Goal: Task Accomplishment & Management: Use online tool/utility

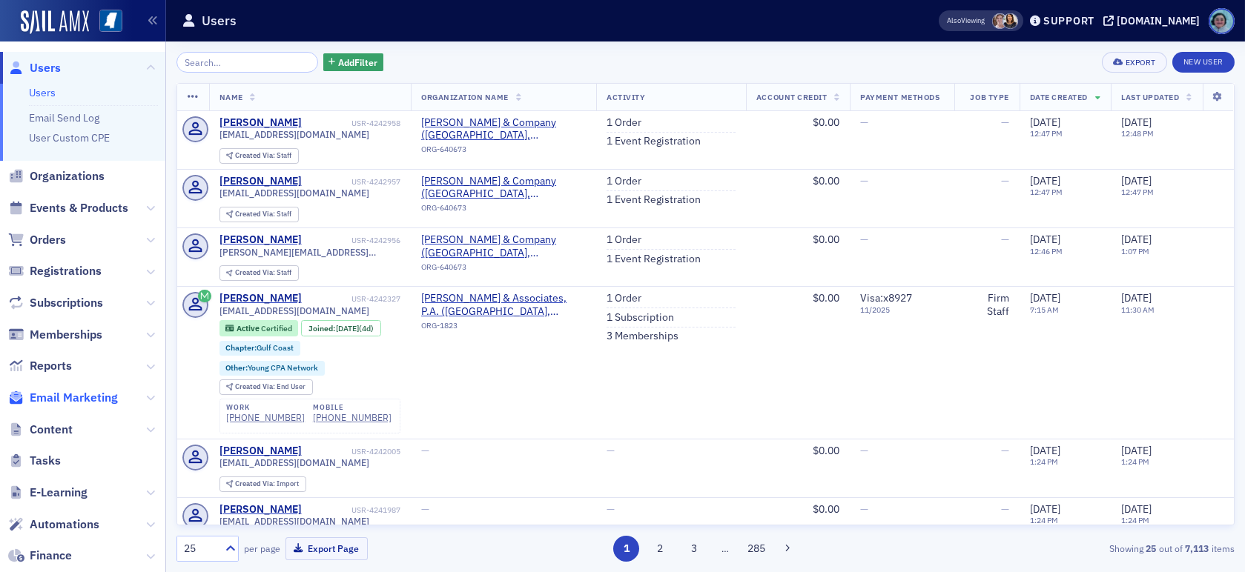
click at [93, 390] on span "Email Marketing" at bounding box center [74, 398] width 88 height 16
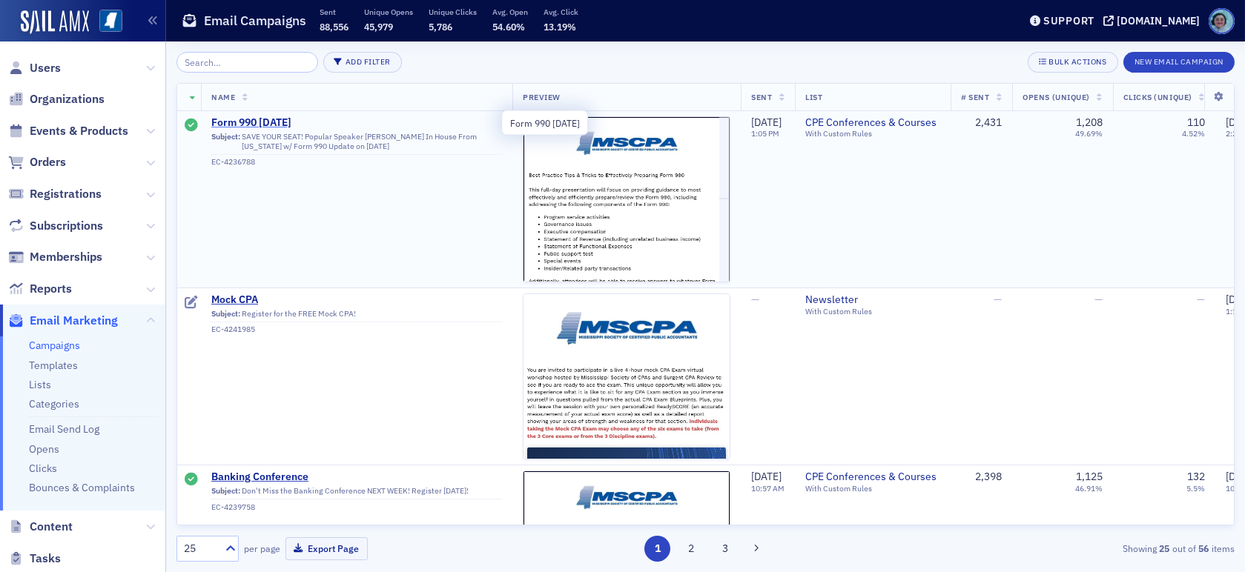
click at [257, 119] on span "Form 990 [DATE]" at bounding box center [356, 122] width 291 height 13
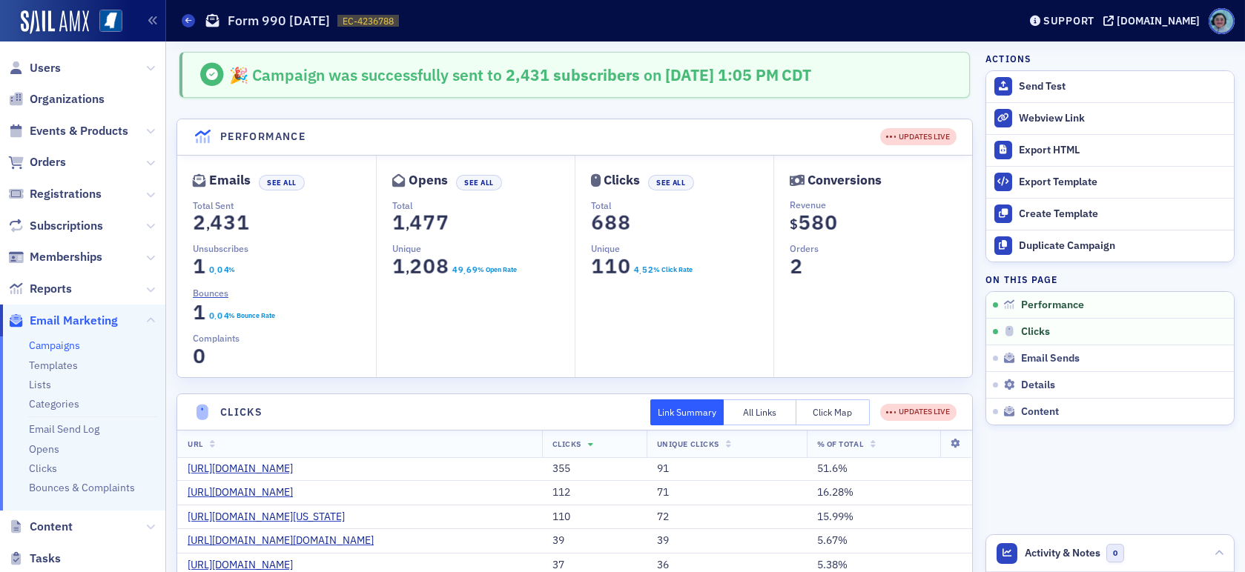
click at [816, 406] on button "Click Map" at bounding box center [832, 413] width 73 height 26
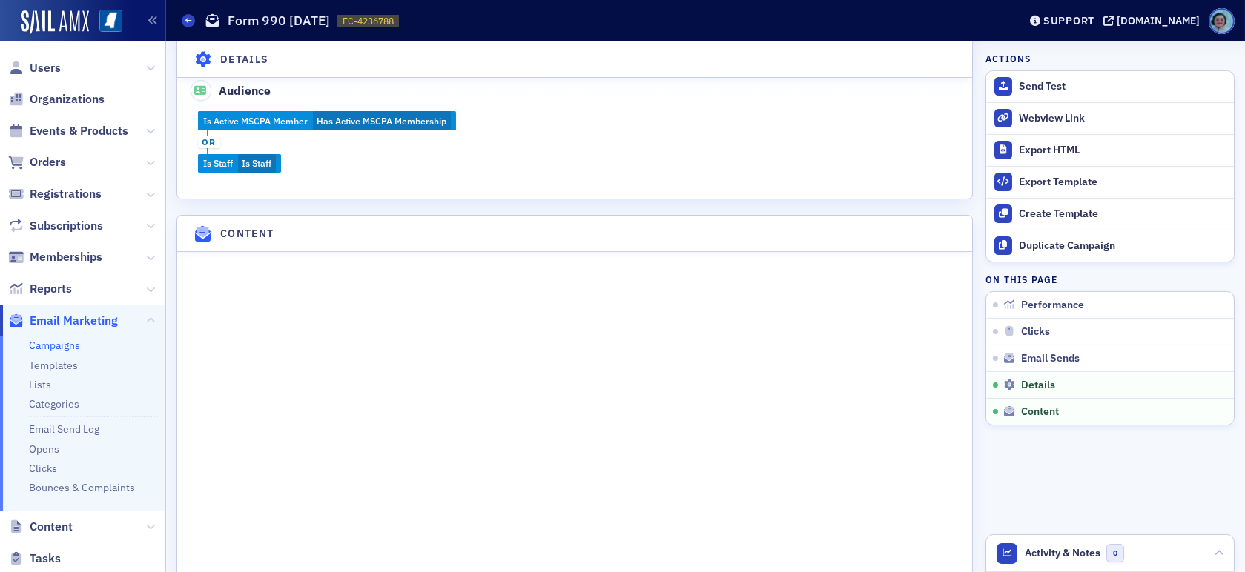
scroll to position [1490, 0]
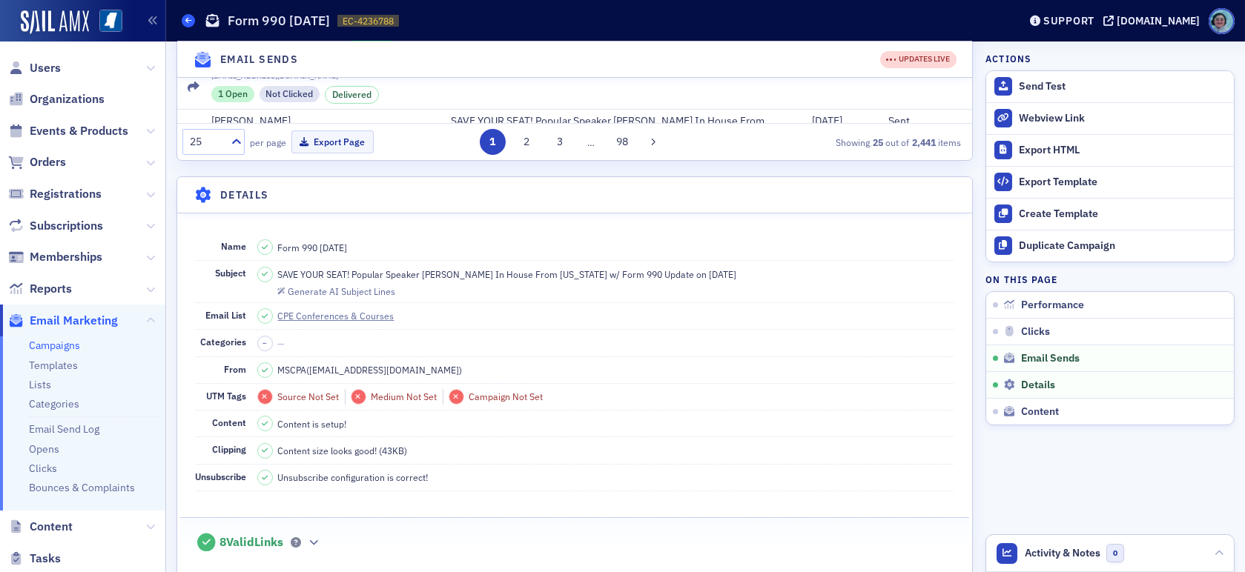
click at [186, 23] on icon at bounding box center [188, 20] width 6 height 7
